Goal: Information Seeking & Learning: Learn about a topic

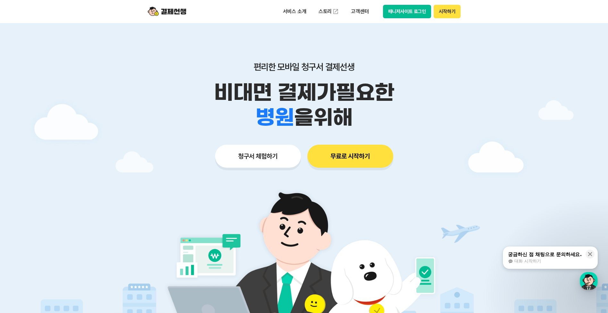
click at [155, 75] on div "편리한 모바일 청구서 결제선생 비대면 결제가 필요한 학원 공부방 호텔 쇼핑몰 병원 배달 보험사 항공사 골프장 을 위해" at bounding box center [304, 96] width 328 height 69
click at [107, 106] on div at bounding box center [304, 192] width 608 height 338
click at [59, 128] on div at bounding box center [304, 192] width 608 height 338
click at [67, 128] on div at bounding box center [304, 192] width 608 height 338
click at [66, 104] on div at bounding box center [304, 192] width 608 height 338
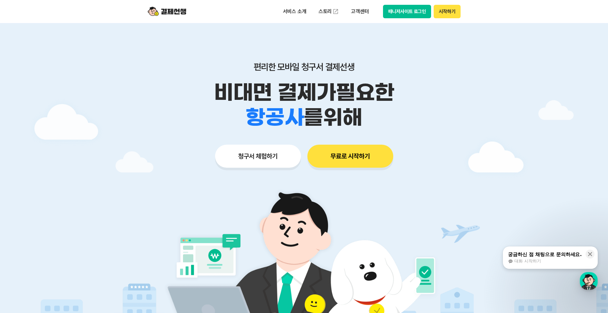
drag, startPoint x: 216, startPoint y: 89, endPoint x: 400, endPoint y: 116, distance: 186.6
click at [400, 116] on div "비대면 결제가 필요한 학원 공부방 호텔 쇼핑몰 병원 배달 보험사 항공사 골프장 를 위해" at bounding box center [304, 105] width 328 height 50
drag, startPoint x: 400, startPoint y: 116, endPoint x: 387, endPoint y: 124, distance: 16.0
click at [387, 124] on div "학원 공부방 호텔 쇼핑몰 병원 배달 보험사 항공사 골프장 을 위해" at bounding box center [304, 117] width 328 height 25
drag, startPoint x: 211, startPoint y: 89, endPoint x: 358, endPoint y: 110, distance: 148.3
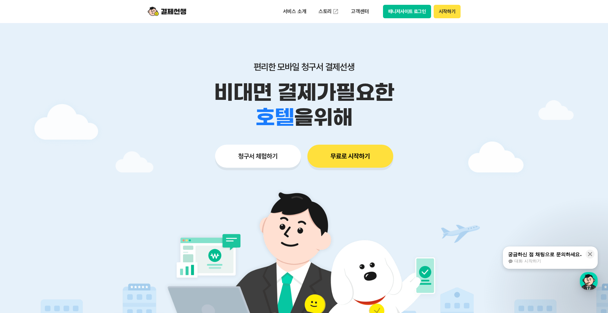
click at [358, 110] on div "비대면 결제가 필요한 학원 공부방 호텔 쇼핑몰 병원 배달 보험사 항공사 골프장 을 위해" at bounding box center [304, 105] width 328 height 50
